Goal: Transaction & Acquisition: Purchase product/service

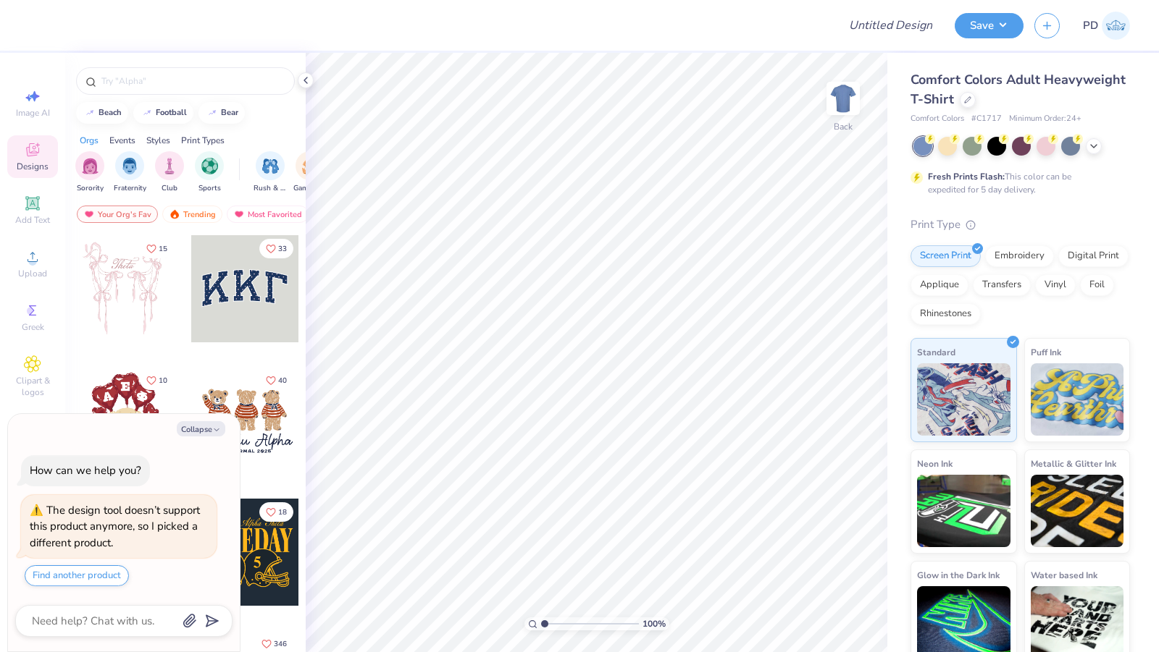
type textarea "x"
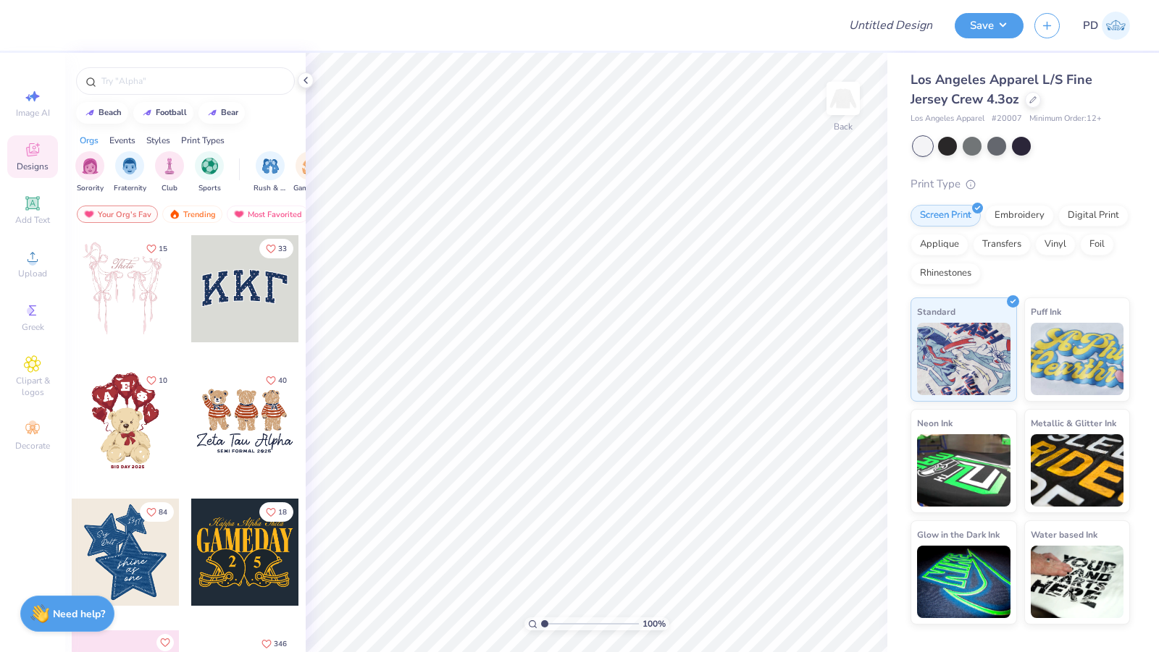
click at [973, 97] on span "Los Angeles Apparel L/S Fine Jersey Crew 4.3oz" at bounding box center [1001, 89] width 182 height 37
click at [972, 97] on span "Los Angeles Apparel L/S Fine Jersey Crew 4.3oz" at bounding box center [1001, 89] width 182 height 37
copy div "Los Angeles Apparel L/S Fine Jersey Crew 4.3oz"
click at [943, 78] on span "Los Angeles Apparel L/S Fine Jersey Crew 4.3oz" at bounding box center [1001, 89] width 182 height 37
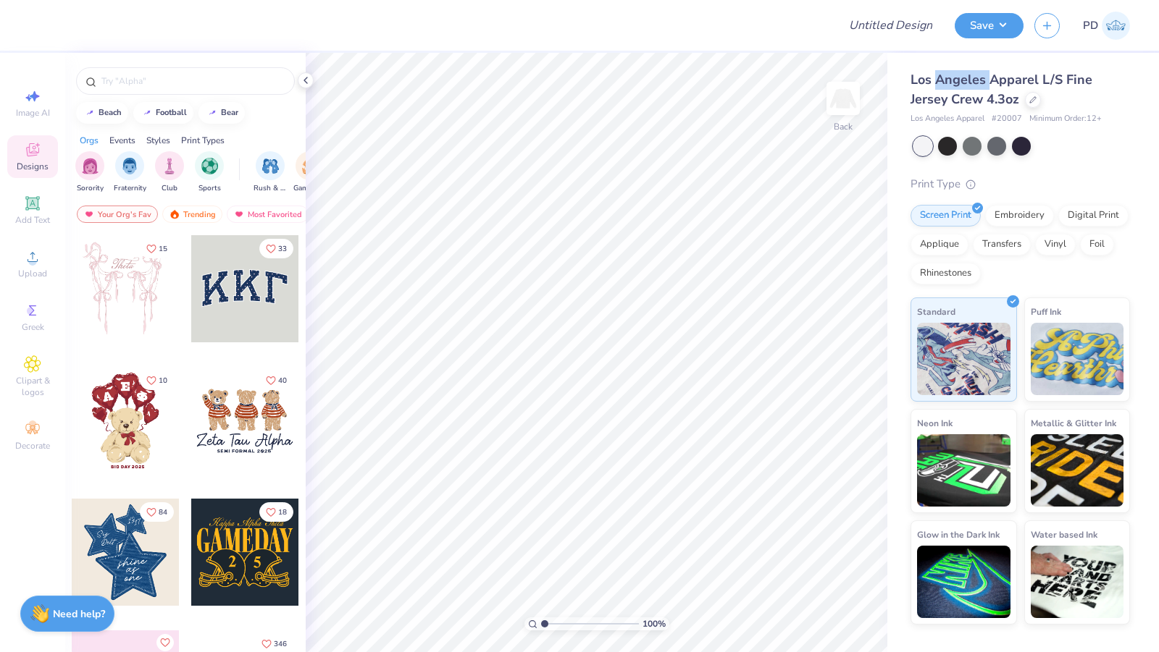
click at [943, 78] on span "Los Angeles Apparel L/S Fine Jersey Crew 4.3oz" at bounding box center [1001, 89] width 182 height 37
